Goal: Find specific page/section

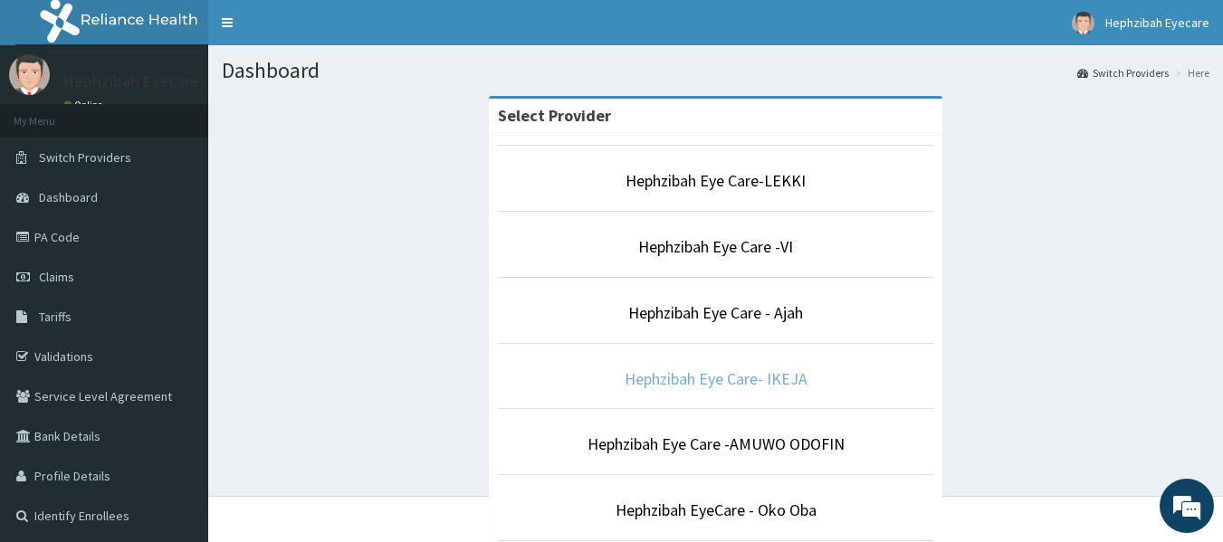
click at [763, 382] on link "Hephzibah Eye Care- IKEJA" at bounding box center [715, 378] width 183 height 21
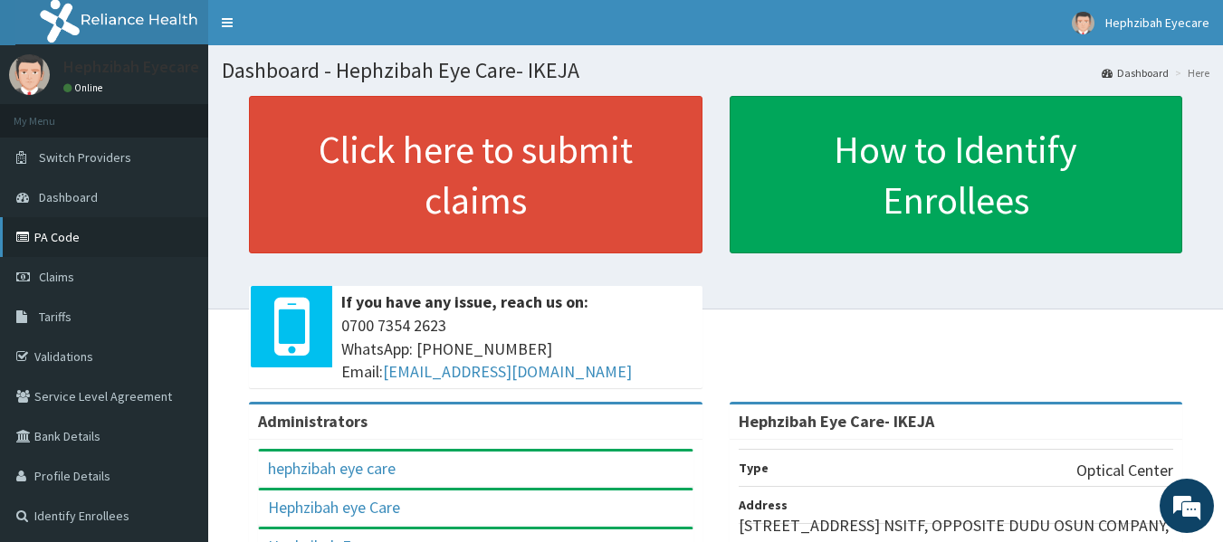
click at [100, 246] on link "PA Code" at bounding box center [104, 237] width 208 height 40
